Goal: Use online tool/utility: Utilize a website feature to perform a specific function

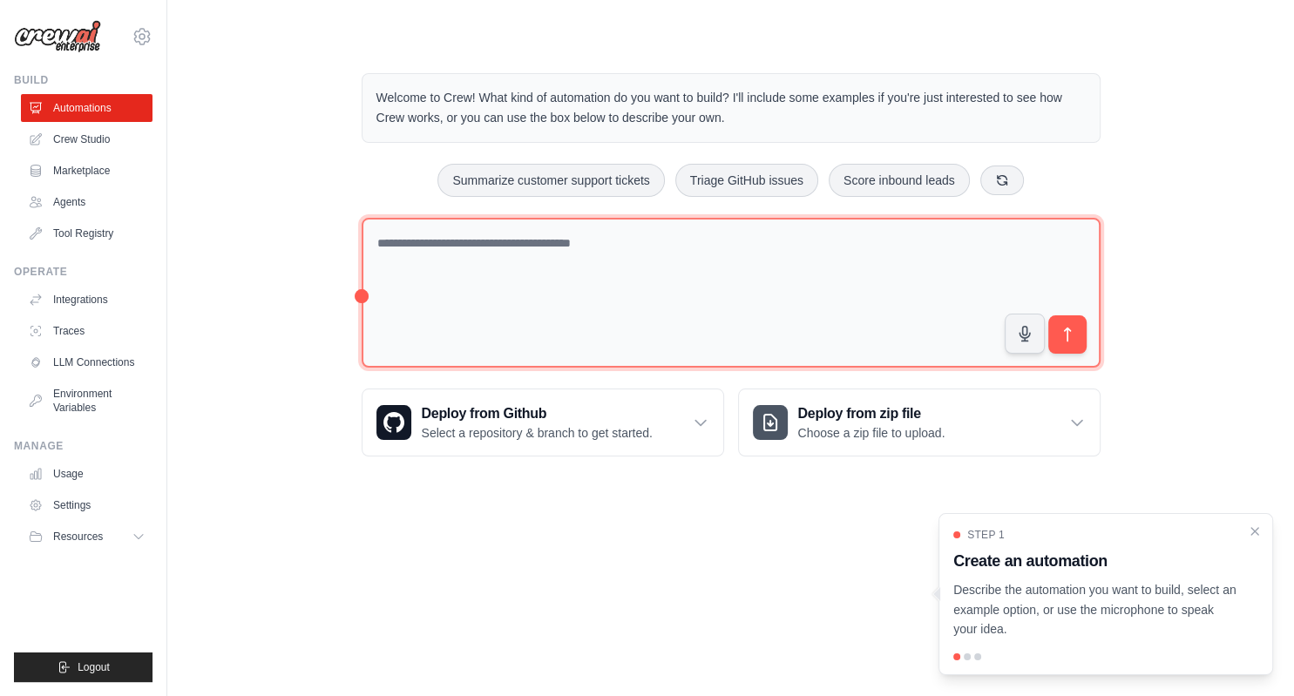
click at [376, 246] on textarea at bounding box center [731, 293] width 739 height 151
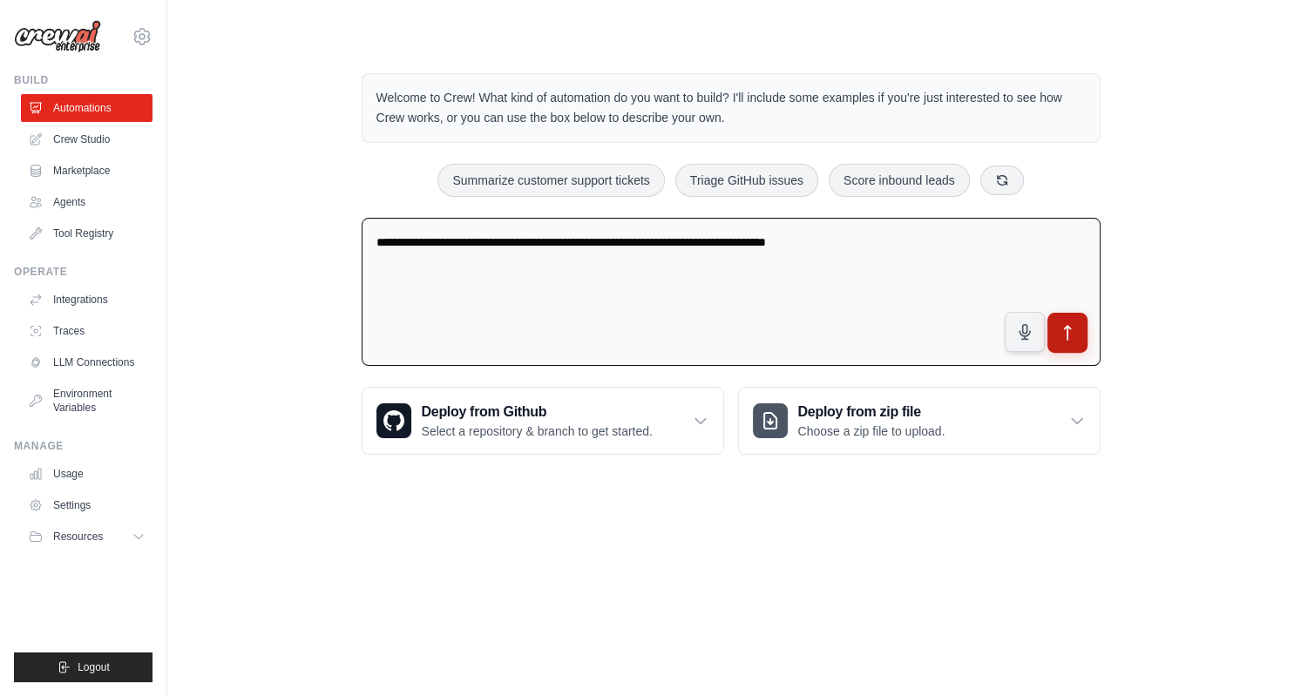
type textarea "**********"
click at [1072, 332] on icon "submit" at bounding box center [1067, 333] width 18 height 18
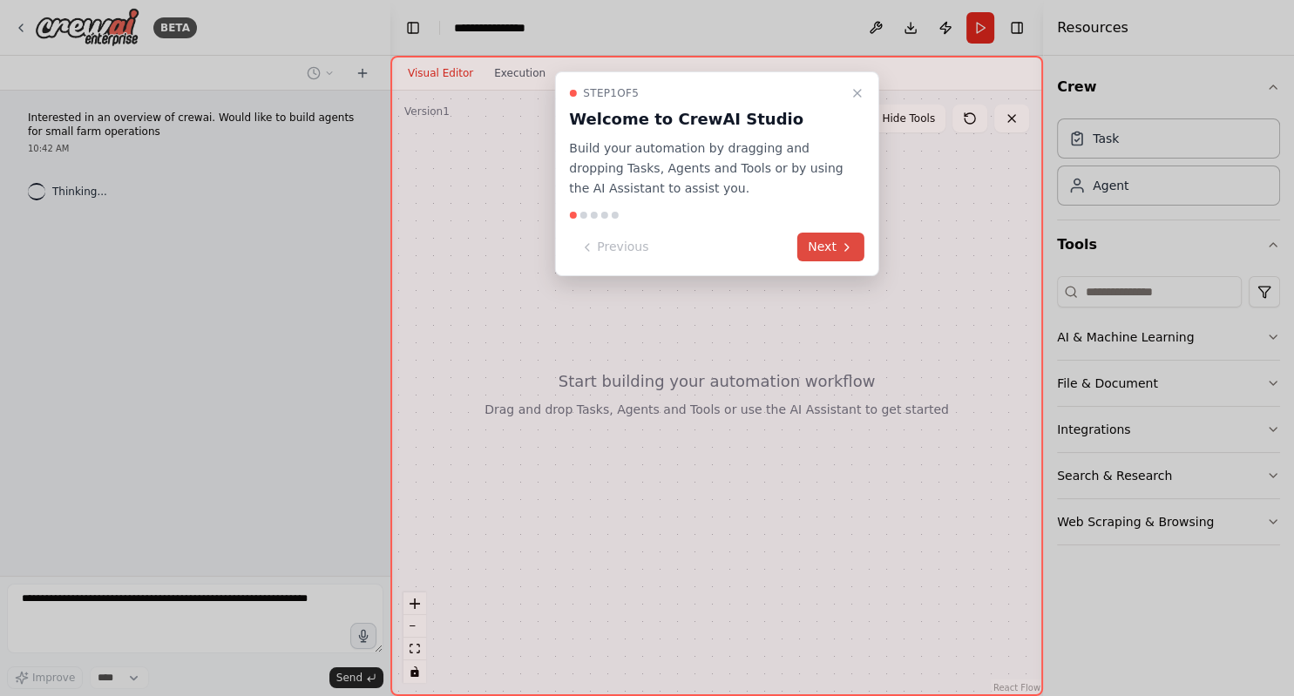
click at [823, 248] on button "Next" at bounding box center [831, 247] width 67 height 29
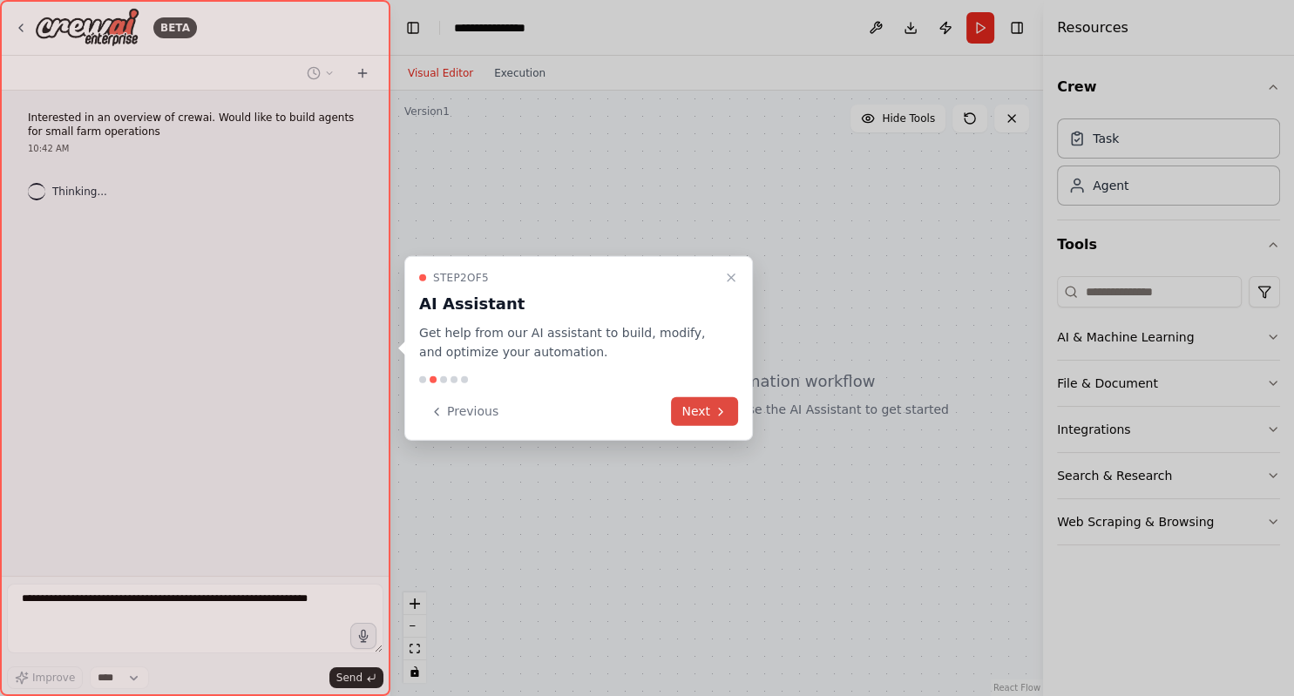
click at [687, 420] on button "Next" at bounding box center [704, 411] width 67 height 29
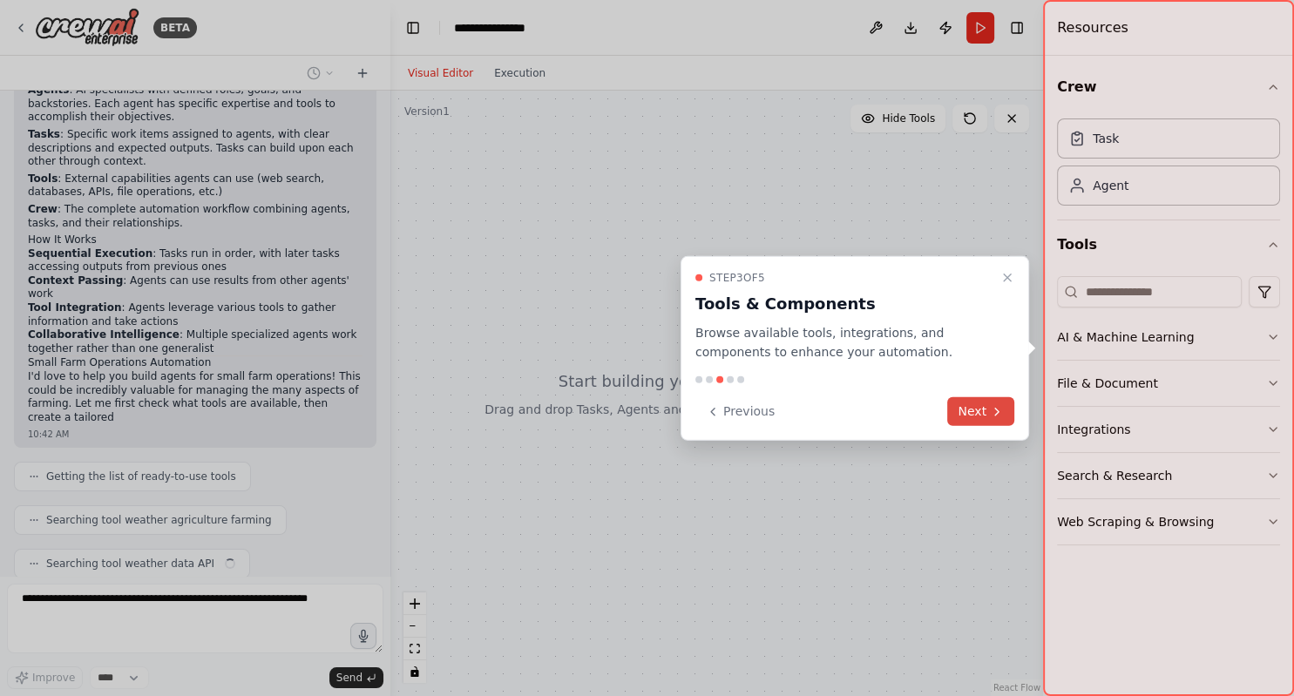
scroll to position [216, 0]
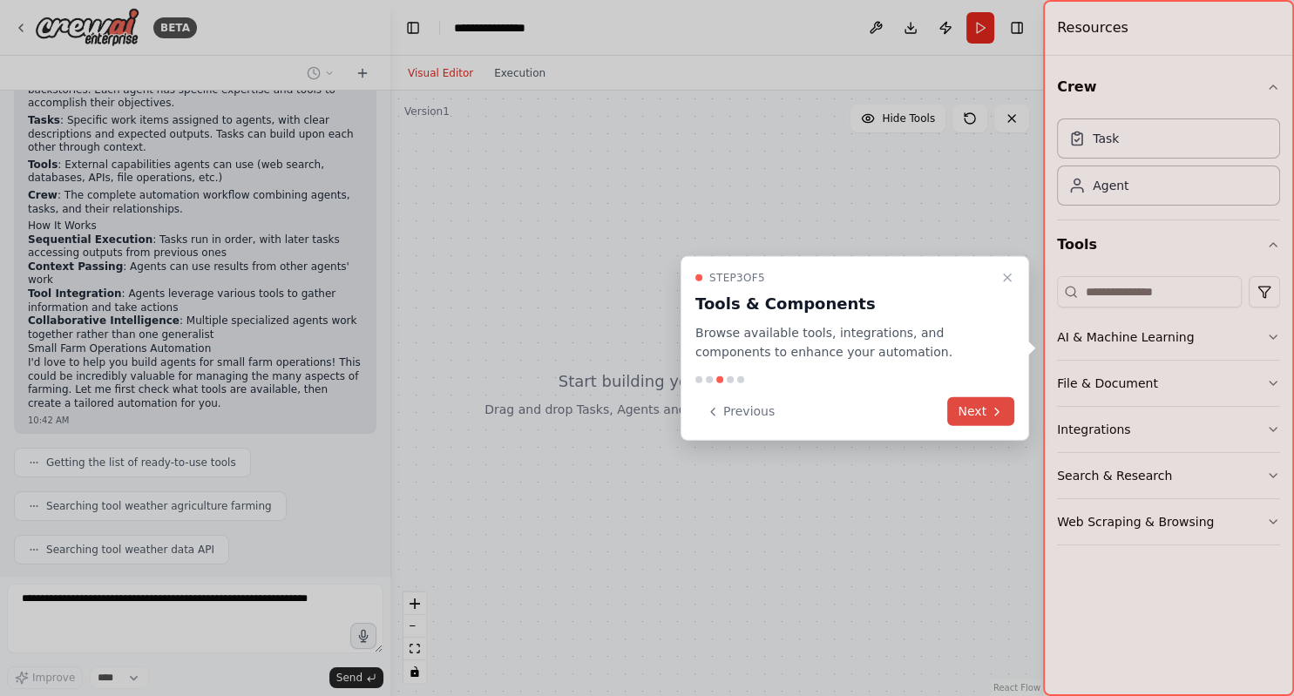
click at [984, 420] on button "Next" at bounding box center [980, 411] width 67 height 29
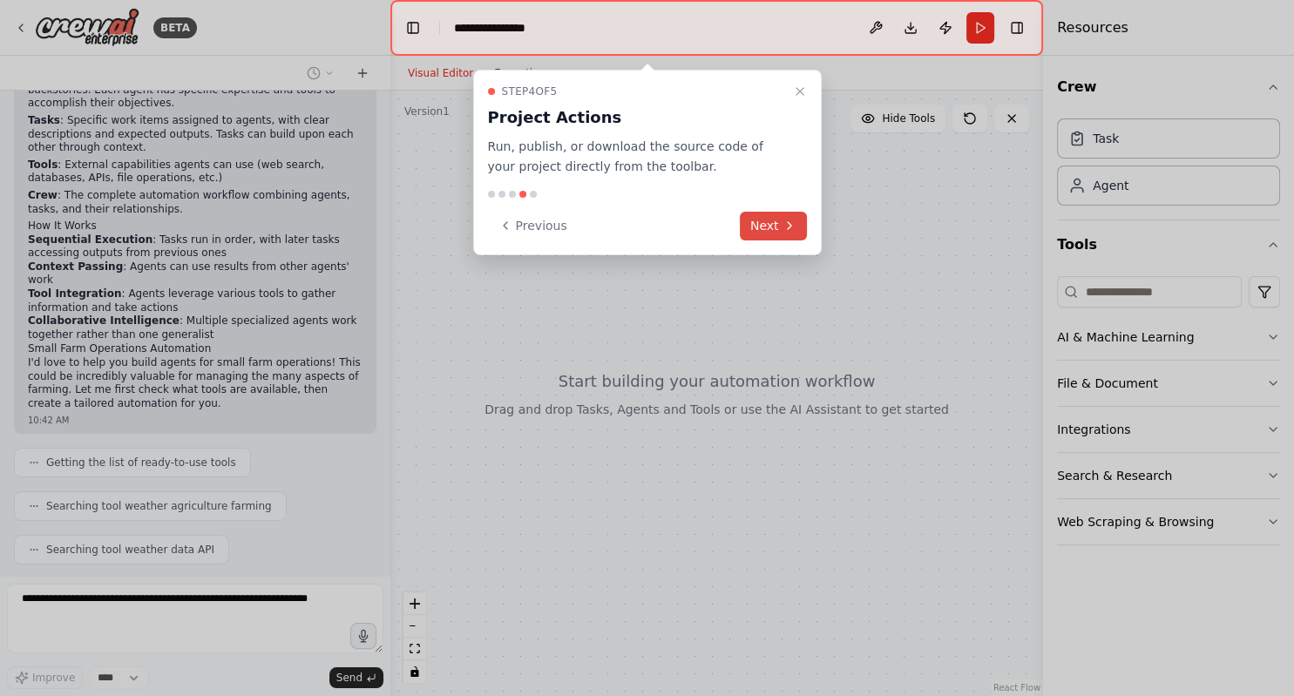
scroll to position [260, 0]
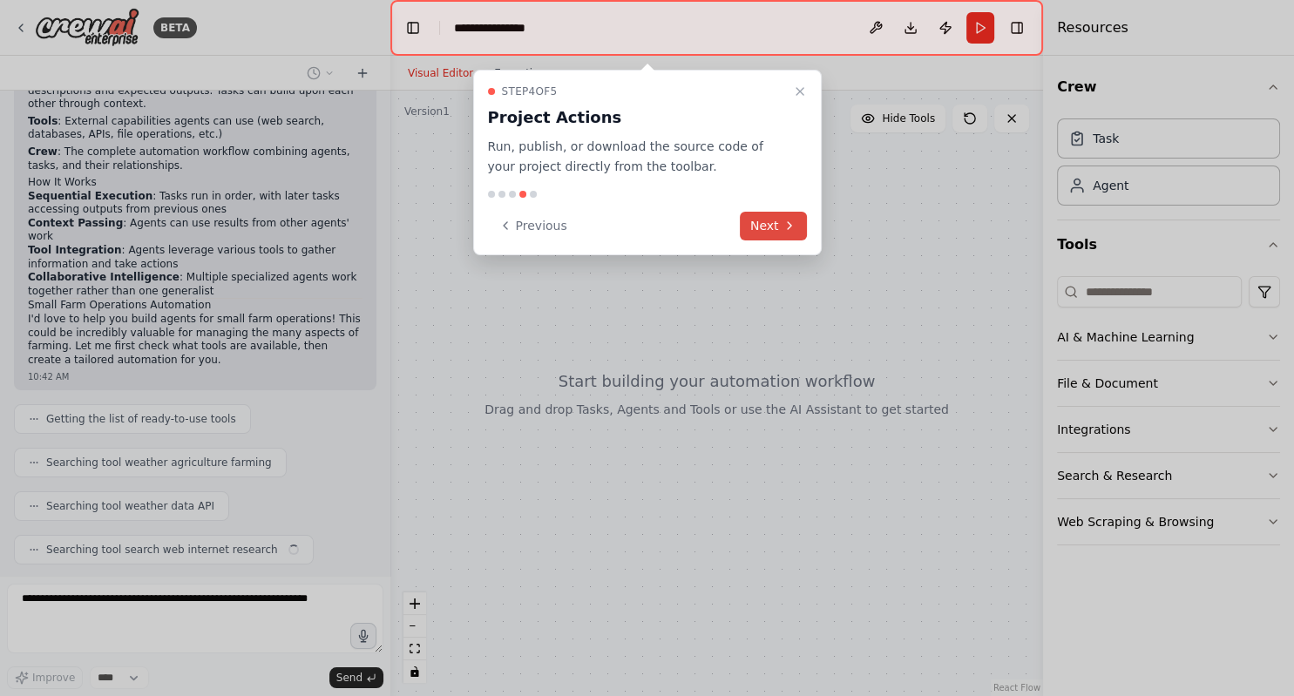
click at [777, 221] on button "Next" at bounding box center [773, 226] width 67 height 29
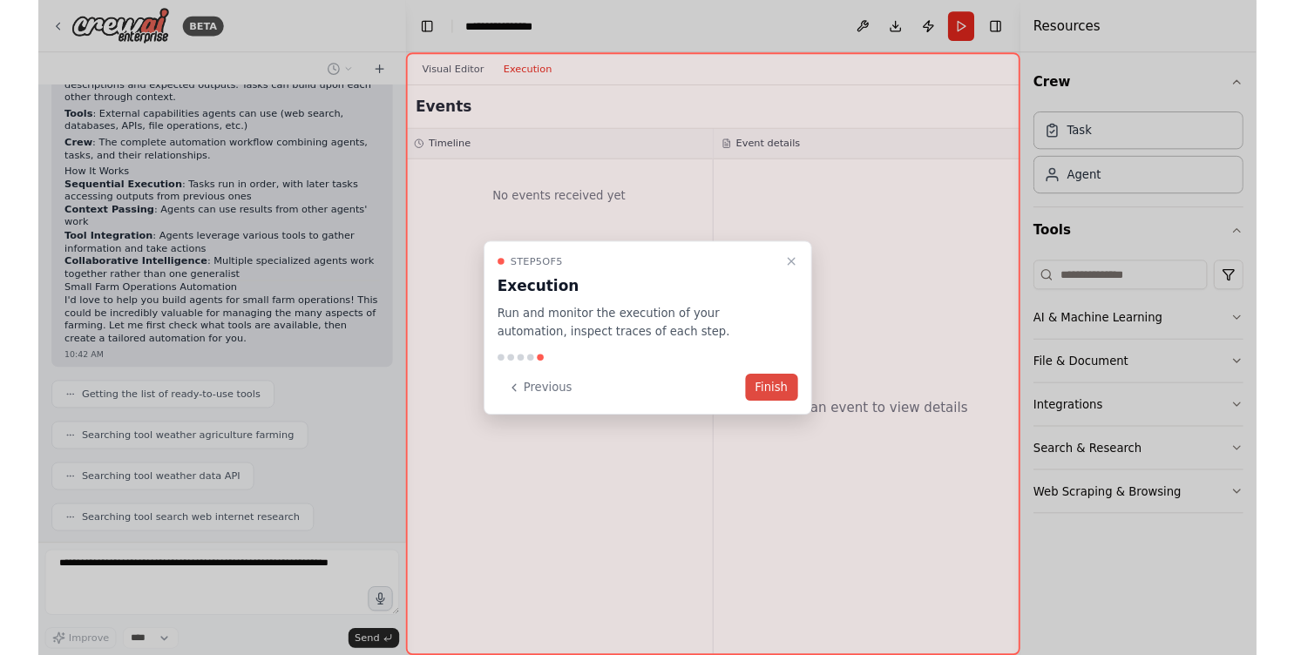
scroll to position [303, 0]
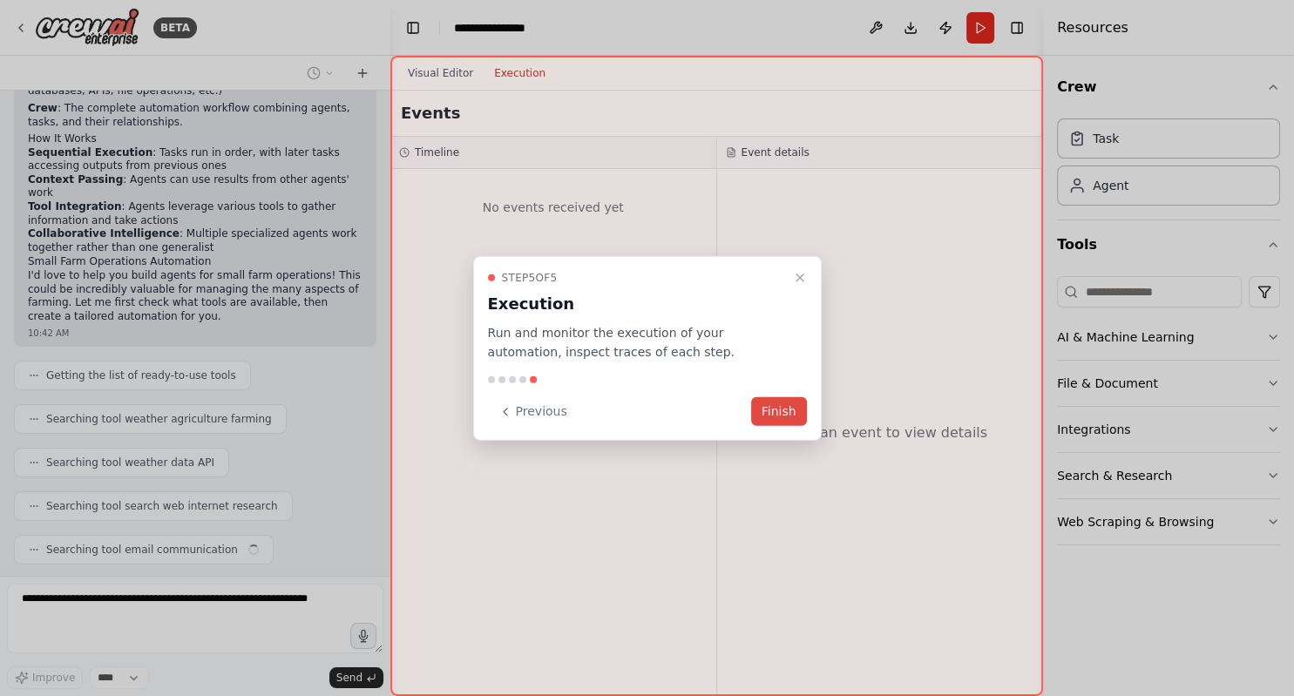
click at [781, 405] on button "Finish" at bounding box center [779, 411] width 56 height 29
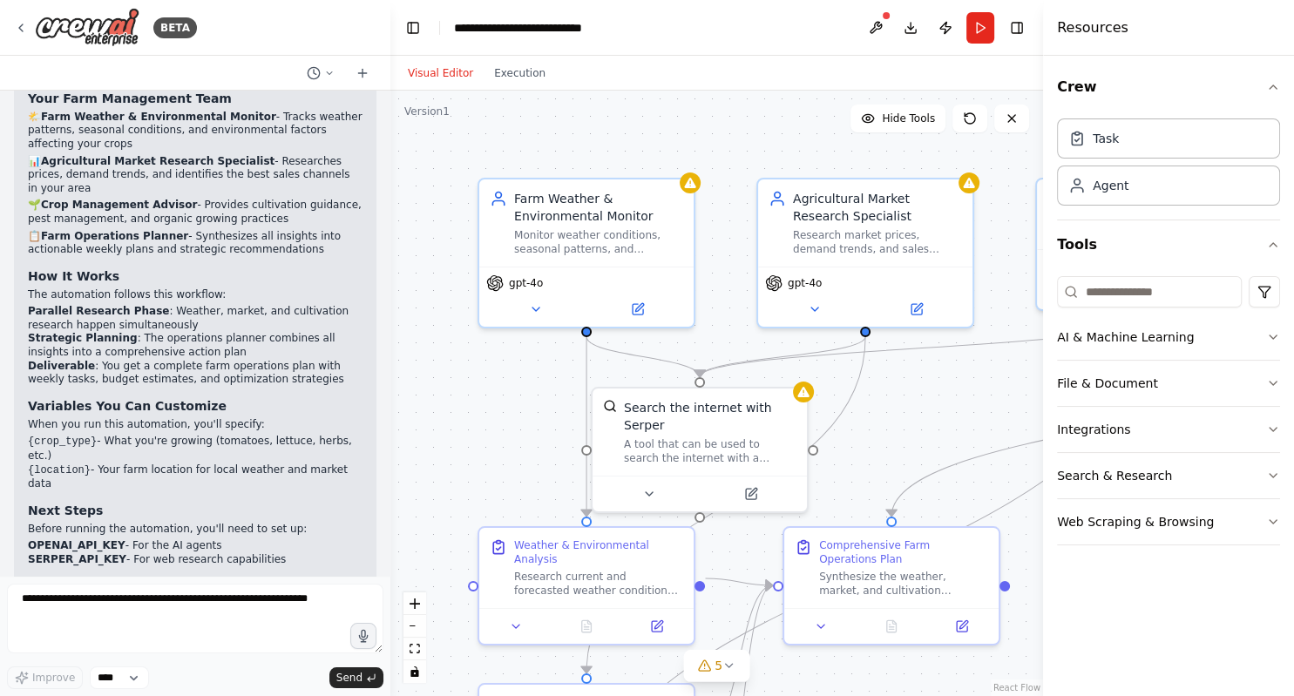
scroll to position [1458, 0]
